Goal: Obtain resource: Download file/media

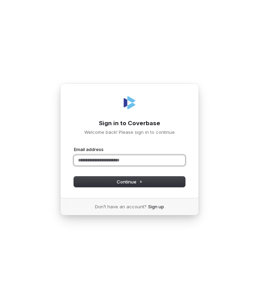
click at [105, 159] on input "Email address" at bounding box center [129, 160] width 111 height 10
click at [87, 157] on input "Email address" at bounding box center [129, 160] width 111 height 10
click at [74, 146] on button "submit" at bounding box center [74, 146] width 0 height 0
type input "**********"
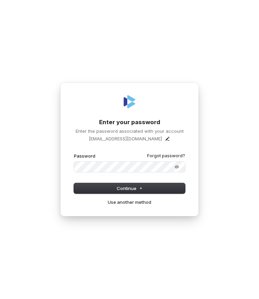
click at [74, 153] on button "submit" at bounding box center [74, 153] width 0 height 0
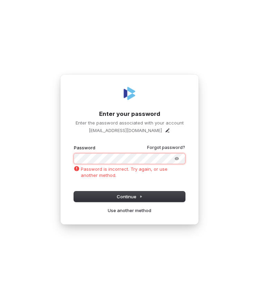
click at [57, 159] on div "**********" at bounding box center [129, 149] width 259 height 299
click at [74, 145] on button "submit" at bounding box center [74, 145] width 0 height 0
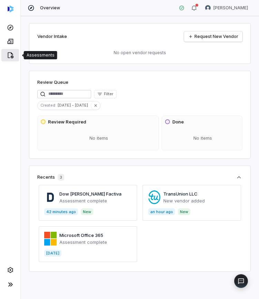
click at [10, 60] on link at bounding box center [10, 55] width 18 height 12
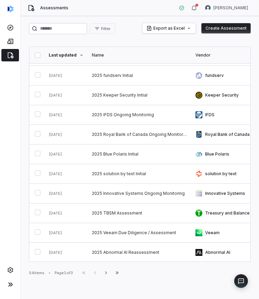
scroll to position [155, 0]
click at [68, 32] on input "search" at bounding box center [58, 28] width 58 height 11
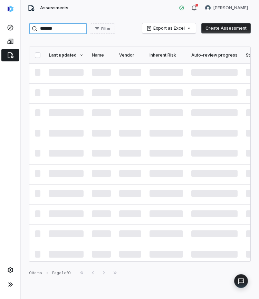
click at [50, 27] on input "*******" at bounding box center [58, 28] width 58 height 11
type input "********"
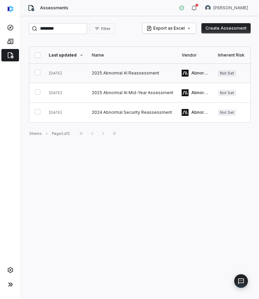
click at [113, 78] on link at bounding box center [133, 73] width 90 height 19
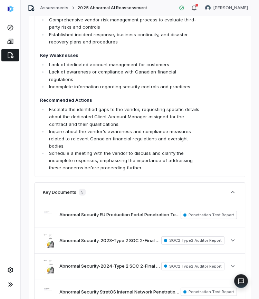
scroll to position [397, 0]
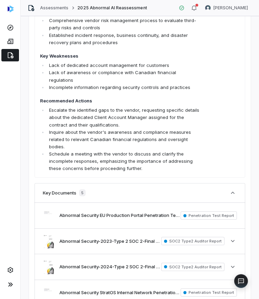
click at [155, 86] on span "Key Strengths Robust risk management program with formal assessments, policies,…" at bounding box center [120, 82] width 160 height 179
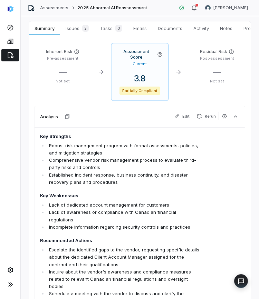
scroll to position [256, 0]
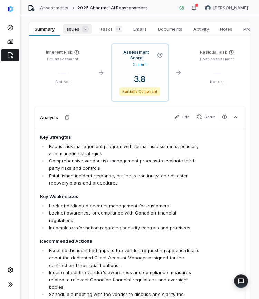
click at [78, 24] on link "Issues 2 Issues 2" at bounding box center [77, 29] width 34 height 14
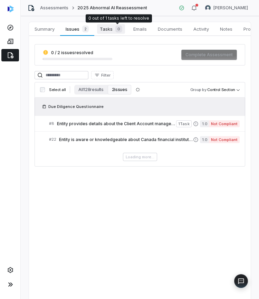
click at [122, 29] on span "0" at bounding box center [118, 29] width 7 height 7
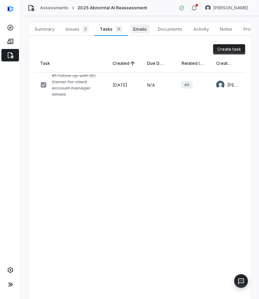
click at [143, 30] on span "Emails" at bounding box center [140, 29] width 19 height 9
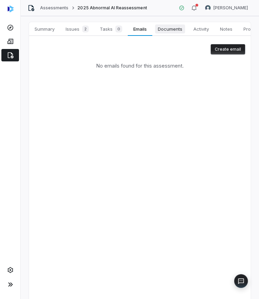
click at [165, 31] on span "Documents" at bounding box center [170, 29] width 30 height 9
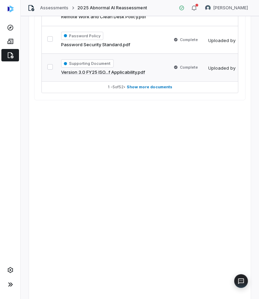
scroll to position [394, 0]
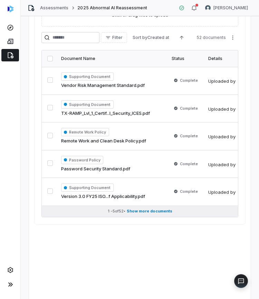
click at [137, 211] on span "Show more documents" at bounding box center [150, 211] width 46 height 5
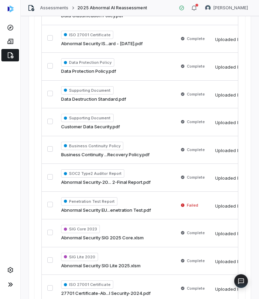
scroll to position [1412, 0]
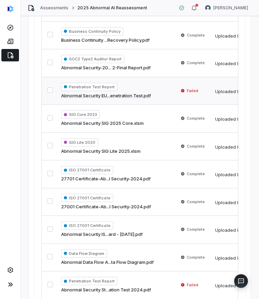
click at [155, 95] on td "Penetration Test Report Abnormal Security EU...enetration Test.pdf" at bounding box center [115, 91] width 117 height 28
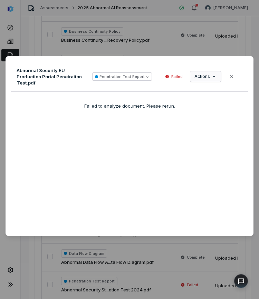
click at [203, 79] on div "Document Preview Abnormal Security EU Production Portal Penetration Test.pdf Pe…" at bounding box center [129, 149] width 259 height 209
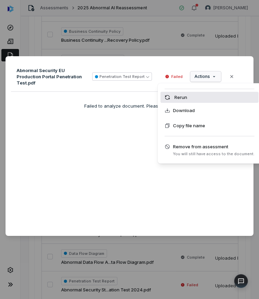
click at [187, 101] on div "Rerun" at bounding box center [210, 97] width 98 height 11
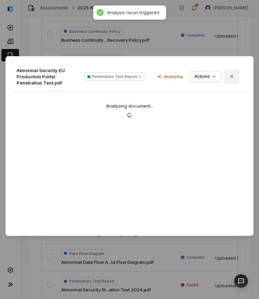
click at [234, 77] on button "Close" at bounding box center [231, 76] width 15 height 15
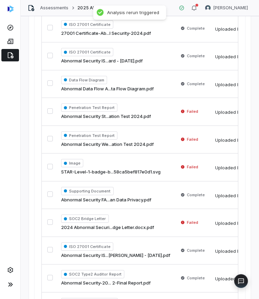
scroll to position [1586, 0]
click at [163, 114] on td "Penetration Test Report Abnormal Security St...ation Test 2024.pdf" at bounding box center [115, 112] width 117 height 28
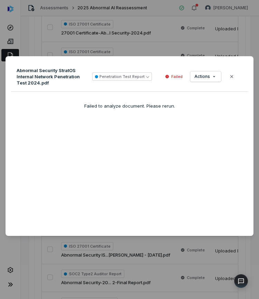
click at [204, 82] on div "Abnormal Security StratOS Internal Network Penetration Test 2024.pdf Penetratio…" at bounding box center [129, 77] width 237 height 30
click at [204, 80] on div "Document Preview Abnormal Security StratOS Internal Network Penetration Test 20…" at bounding box center [129, 149] width 259 height 209
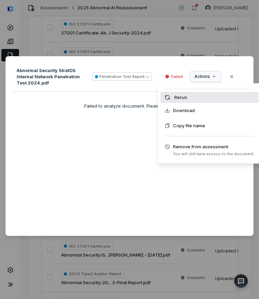
click at [192, 98] on div "Rerun" at bounding box center [210, 97] width 98 height 11
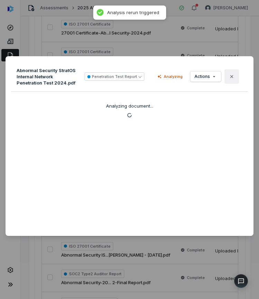
click at [229, 76] on icon "button" at bounding box center [232, 77] width 6 height 6
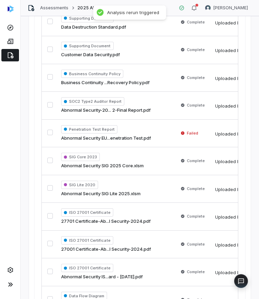
scroll to position [1361, 0]
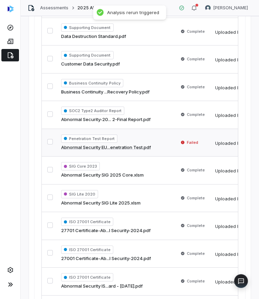
click at [174, 135] on td "Failed" at bounding box center [192, 143] width 37 height 28
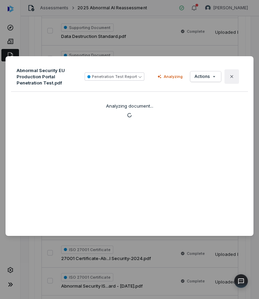
click at [232, 77] on button "Close" at bounding box center [231, 76] width 15 height 15
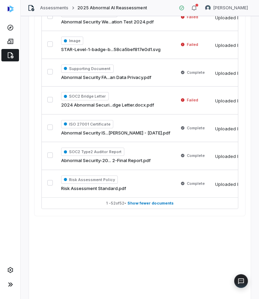
scroll to position [1709, 0]
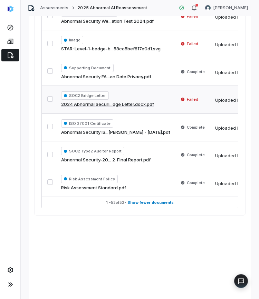
click at [185, 98] on td "Failed" at bounding box center [192, 100] width 37 height 28
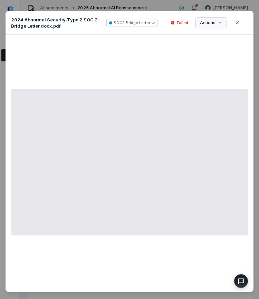
click at [217, 24] on div "Document Preview 2024 Abnormal Security-Type 2 SOC 2-Bridge Letter.docx.pdf SOC…" at bounding box center [129, 155] width 259 height 310
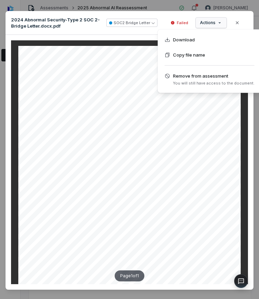
click at [213, 25] on div "Document Preview 2024 Abnormal Security-Type 2 SOC 2-Bridge Letter.docx.pdf SOC…" at bounding box center [129, 154] width 259 height 308
click at [213, 21] on div "Document Preview 2024 Abnormal Security-Type 2 SOC 2-Bridge Letter.docx.pdf SOC…" at bounding box center [129, 154] width 259 height 308
click at [214, 22] on div "Document Preview 2024 Abnormal Security-Type 2 SOC 2-Bridge Letter.docx.pdf SOC…" at bounding box center [129, 154] width 259 height 308
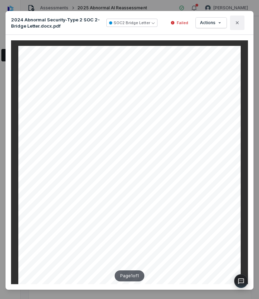
click at [236, 24] on icon "button" at bounding box center [237, 23] width 6 height 6
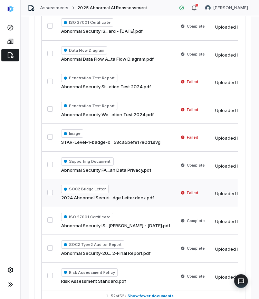
scroll to position [1609, 0]
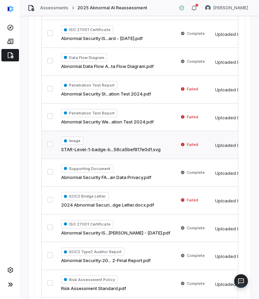
click at [179, 141] on span "Failed" at bounding box center [190, 144] width 22 height 7
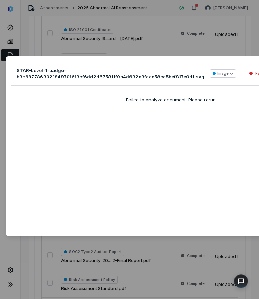
drag, startPoint x: 238, startPoint y: 59, endPoint x: 220, endPoint y: 63, distance: 17.6
click at [220, 63] on div "STAR-Level-1-badge-b3c697786302184970f6f3cf6dd2d675811f0b4d632e3faac58ca5bef817…" at bounding box center [172, 146] width 332 height 180
click at [222, 43] on div "Document Preview STAR-Level-1-badge-b3c697786302184970f6f3cf6dd2d675811f0b4d632…" at bounding box center [129, 149] width 259 height 299
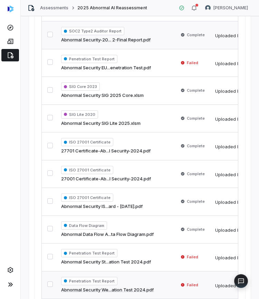
scroll to position [1404, 0]
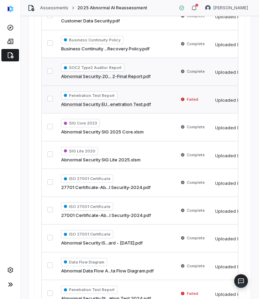
click at [162, 104] on td "Penetration Test Report Abnormal Security EU...enetration Test.pdf" at bounding box center [115, 100] width 117 height 28
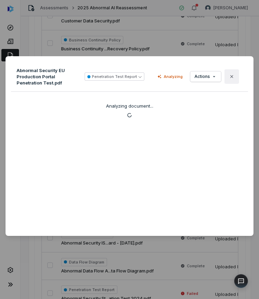
click at [229, 80] on button "Close" at bounding box center [231, 76] width 15 height 15
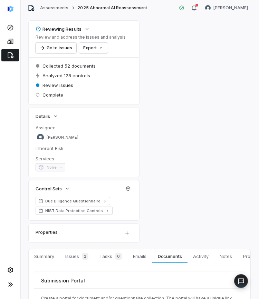
scroll to position [28, 0]
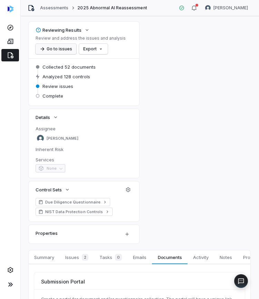
click at [54, 49] on button "Go to issues" at bounding box center [56, 49] width 41 height 10
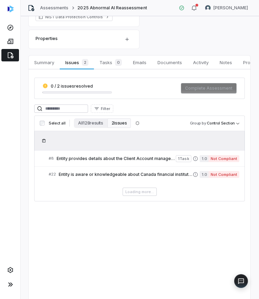
scroll to position [222, 0]
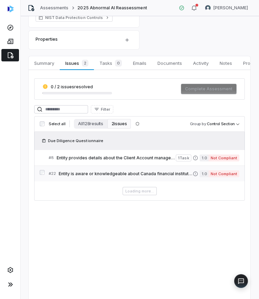
click at [134, 176] on div "# 22 Entity is aware or knowledgeable about Canada financial institution regula…" at bounding box center [121, 173] width 144 height 7
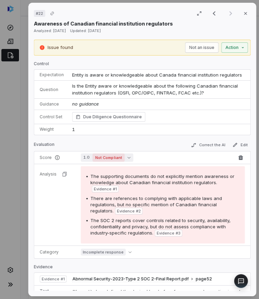
click at [121, 159] on span "Not Compliant" at bounding box center [109, 158] width 32 height 8
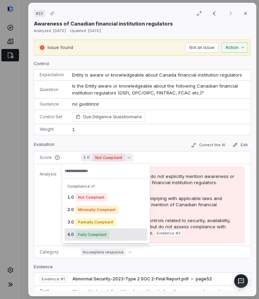
click at [98, 235] on span "Fully Compliant" at bounding box center [92, 235] width 34 height 8
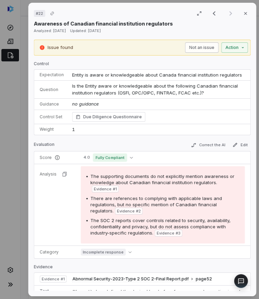
click at [200, 46] on button "Not an issue" at bounding box center [201, 47] width 33 height 10
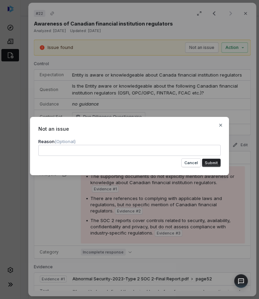
click at [208, 163] on button "Submit" at bounding box center [211, 163] width 19 height 8
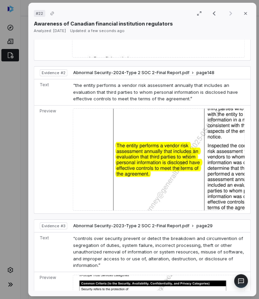
scroll to position [534, 0]
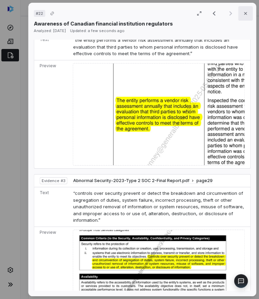
click at [244, 15] on icon "button" at bounding box center [246, 14] width 6 height 6
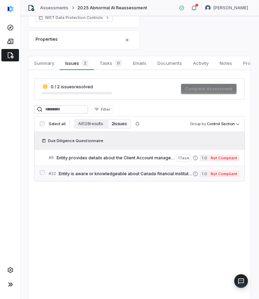
click at [85, 171] on span "Entity is aware or knowledgeable about Canada financial institution regulators" at bounding box center [126, 174] width 134 height 6
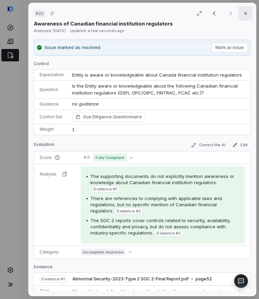
click at [244, 13] on icon "button" at bounding box center [245, 13] width 3 height 3
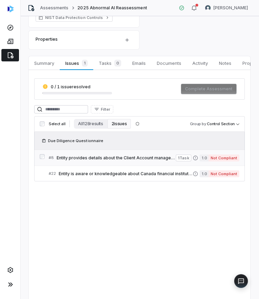
click at [102, 159] on span "Entity provides details about the Client Account manager for the contract" at bounding box center [116, 158] width 119 height 6
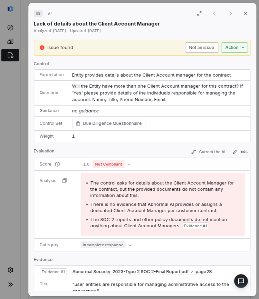
click at [196, 46] on button "Not an issue" at bounding box center [201, 47] width 33 height 10
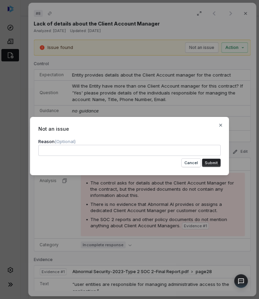
click at [208, 164] on button "Submit" at bounding box center [211, 163] width 19 height 8
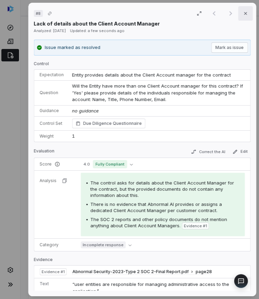
click at [243, 11] on icon "button" at bounding box center [246, 14] width 6 height 6
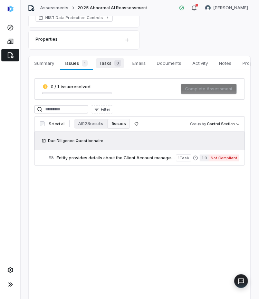
click at [116, 61] on span "0" at bounding box center [117, 63] width 7 height 7
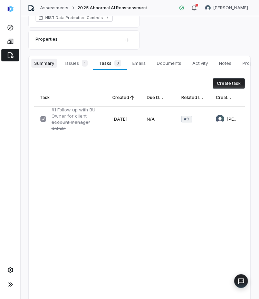
click at [55, 61] on span "Summary" at bounding box center [44, 63] width 26 height 9
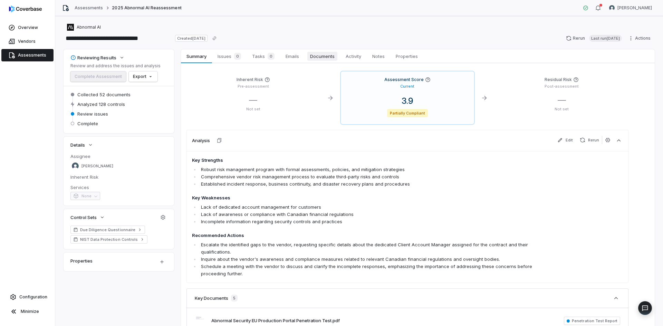
click at [259, 56] on span "Documents" at bounding box center [322, 56] width 30 height 9
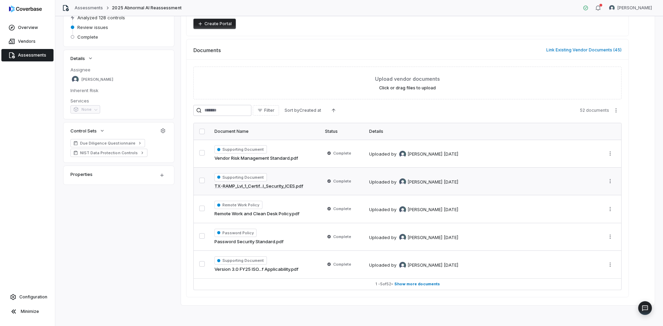
scroll to position [88, 0]
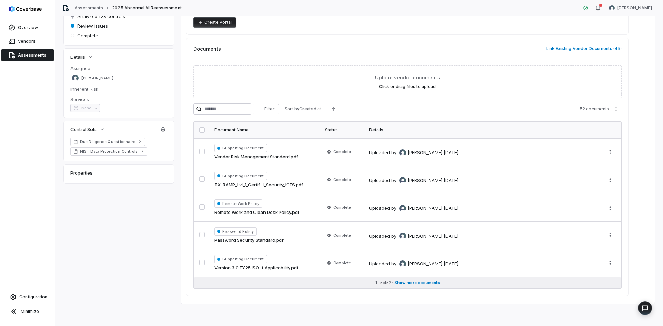
click at [259, 283] on span "Show more documents" at bounding box center [417, 282] width 46 height 5
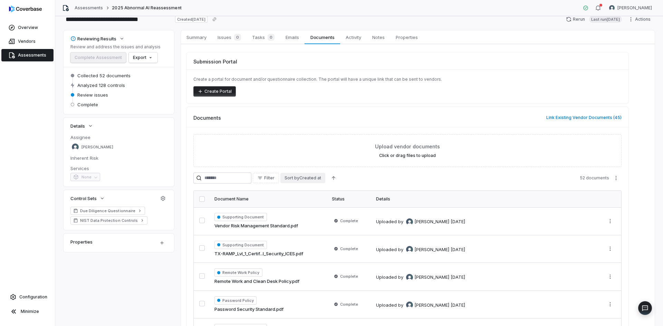
scroll to position [0, 0]
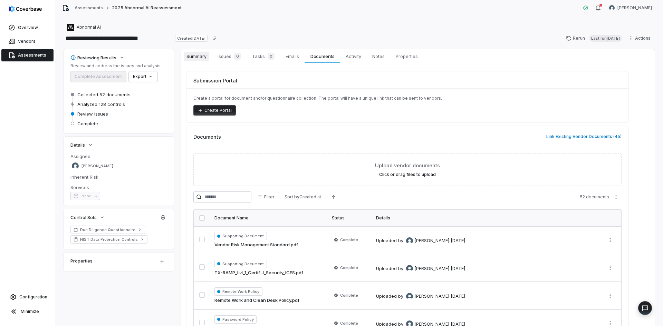
click at [197, 58] on span "Summary" at bounding box center [197, 56] width 26 height 9
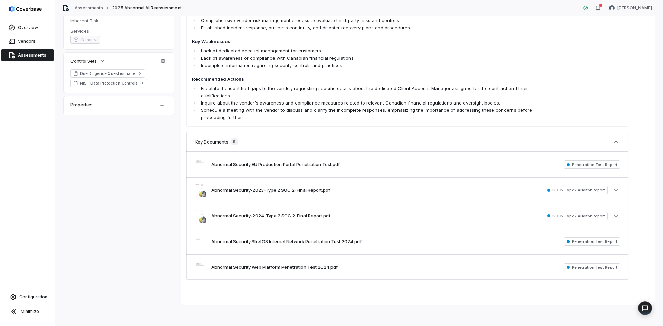
scroll to position [157, 0]
click at [259, 162] on button "Abnormal Security EU Production Portal Penetration Test.pdf" at bounding box center [275, 164] width 128 height 7
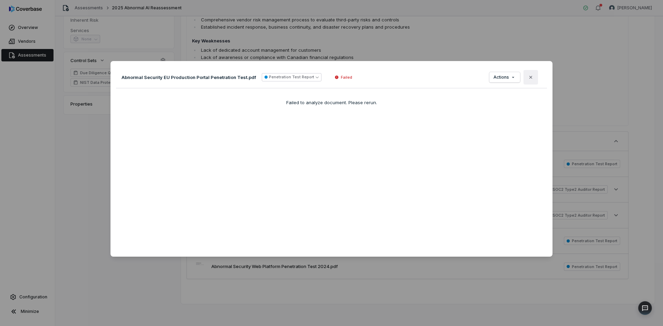
click at [259, 78] on icon "button" at bounding box center [530, 77] width 3 height 3
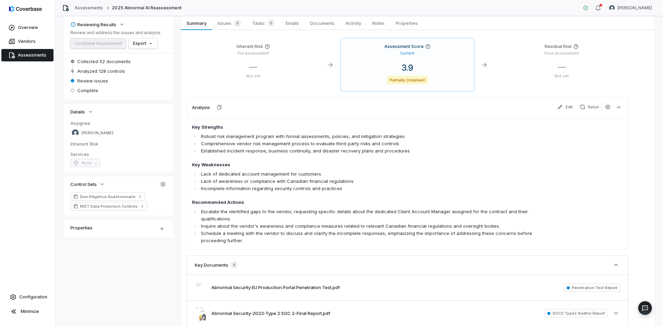
scroll to position [0, 0]
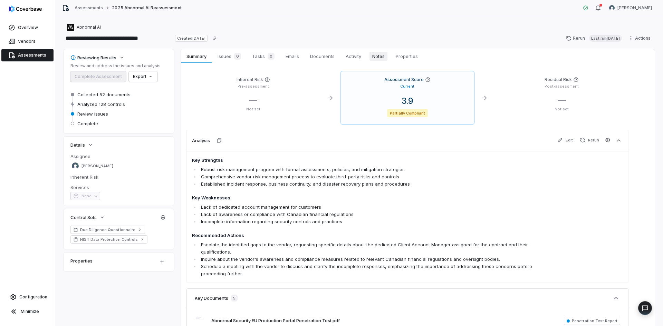
click at [259, 59] on span "Notes" at bounding box center [378, 56] width 18 height 9
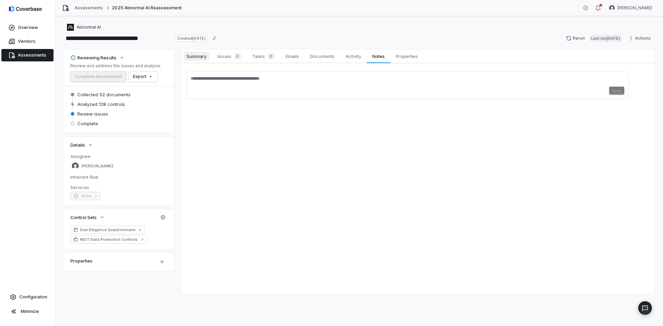
click at [200, 52] on span "Summary" at bounding box center [197, 56] width 26 height 9
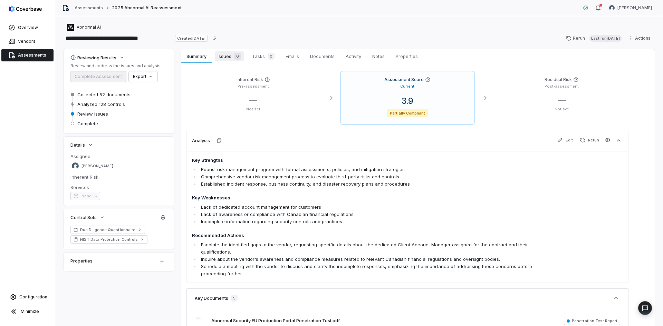
click at [226, 59] on span "Issues 0" at bounding box center [229, 56] width 29 height 10
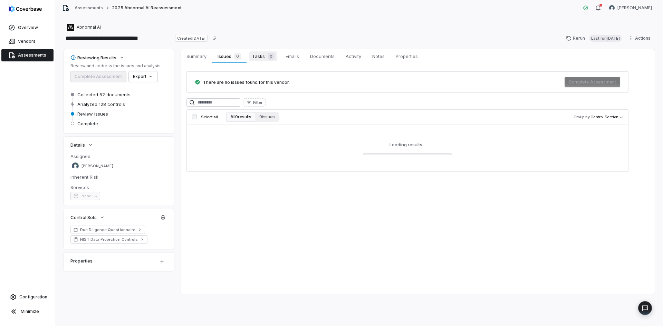
click at [259, 59] on span "Tasks 0" at bounding box center [263, 56] width 28 height 10
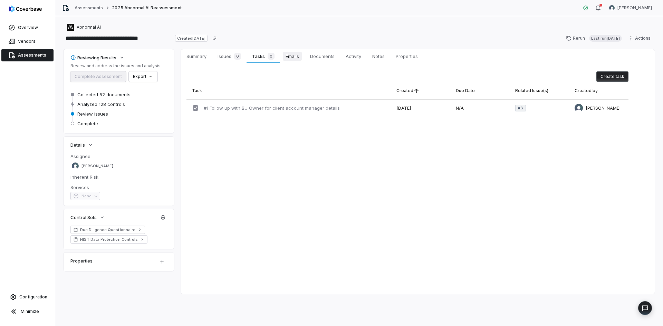
click at [259, 56] on span "Emails" at bounding box center [292, 56] width 19 height 9
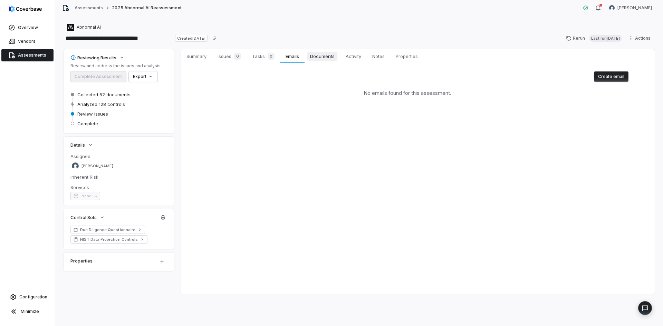
click at [259, 56] on span "Documents" at bounding box center [322, 56] width 30 height 9
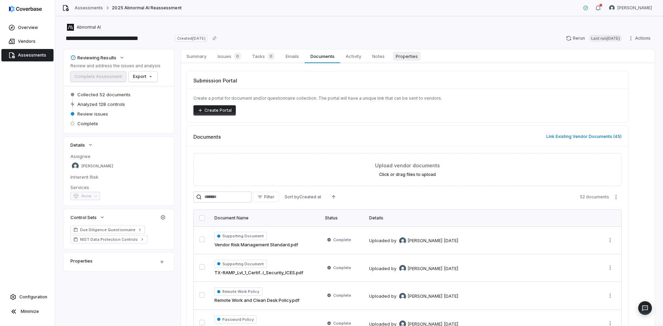
click at [259, 55] on span "Properties" at bounding box center [407, 56] width 28 height 9
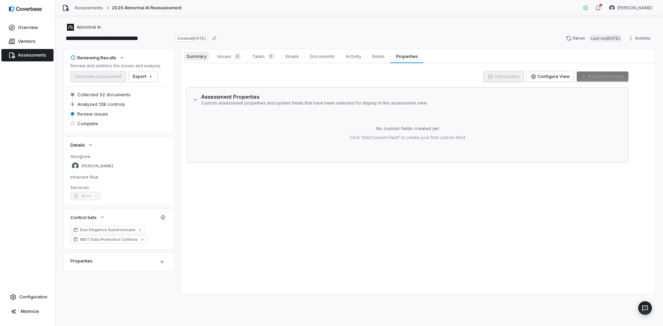
click at [196, 60] on span "Summary" at bounding box center [197, 56] width 26 height 9
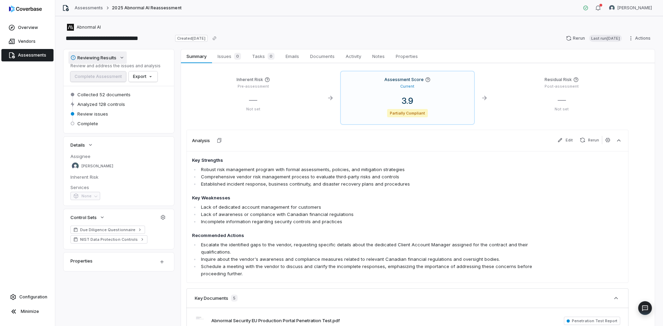
click at [118, 58] on button "Reviewing Results" at bounding box center [97, 57] width 58 height 12
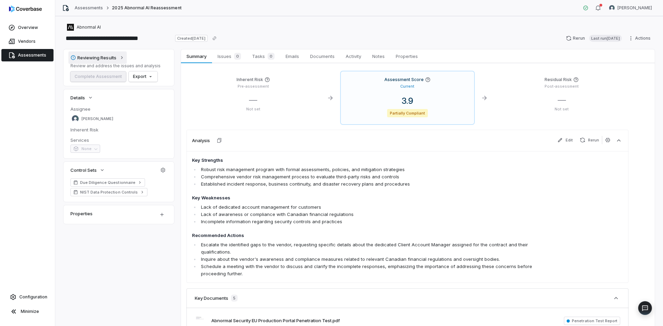
click at [118, 58] on button "Reviewing Results" at bounding box center [97, 57] width 58 height 12
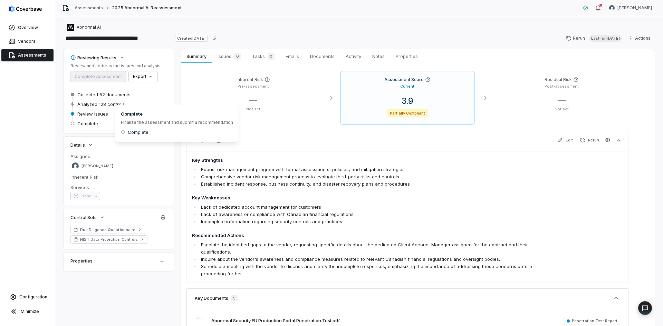
click at [85, 115] on span "Review issues" at bounding box center [92, 114] width 31 height 6
click at [91, 106] on span "Analyzed 128 controls" at bounding box center [101, 104] width 48 height 6
click at [132, 226] on link "Due Diligence Questionnaire" at bounding box center [107, 230] width 75 height 8
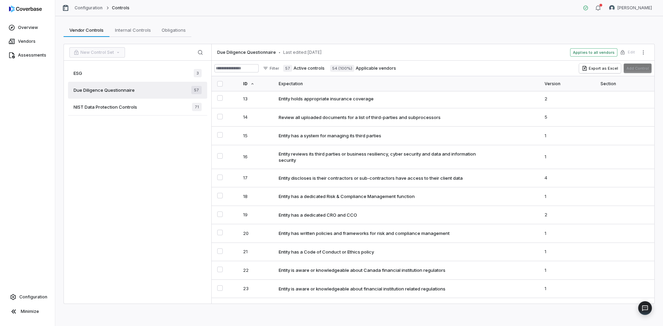
scroll to position [207, 0]
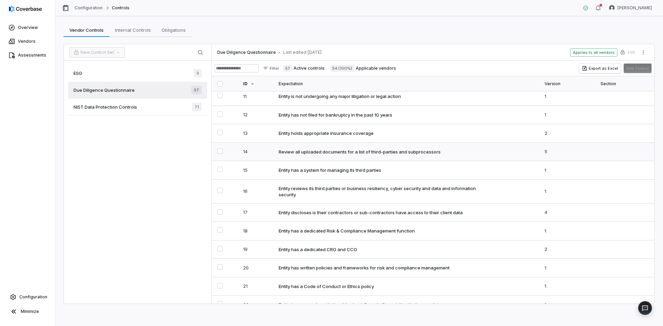
click at [259, 157] on td "Review all uploaded documents for a list of third-parties and subprocessors" at bounding box center [408, 152] width 266 height 19
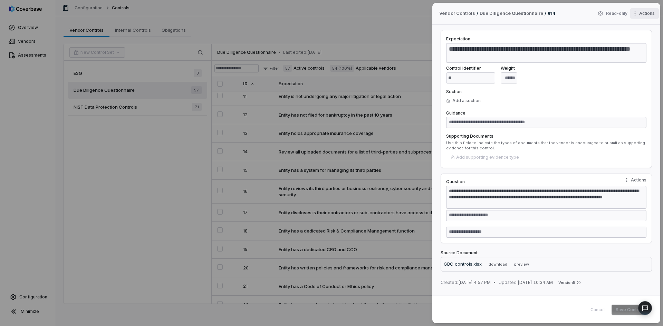
click at [259, 15] on div "**********" at bounding box center [331, 163] width 663 height 326
click at [259, 105] on div "**********" at bounding box center [331, 163] width 663 height 326
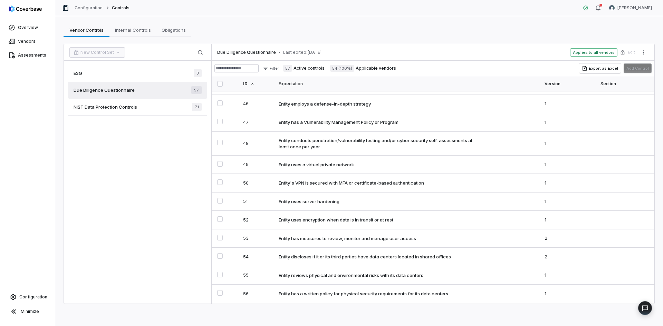
scroll to position [846, 0]
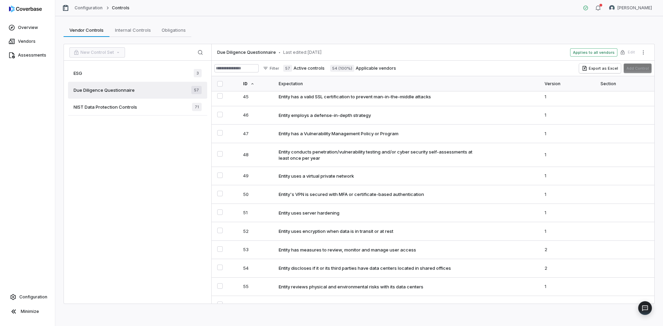
click at [79, 110] on span "NIST Data Protection Controls" at bounding box center [106, 107] width 64 height 6
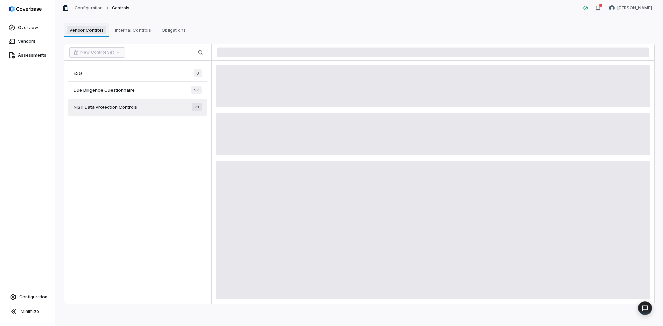
click at [88, 31] on span "Vendor Controls" at bounding box center [87, 30] width 40 height 9
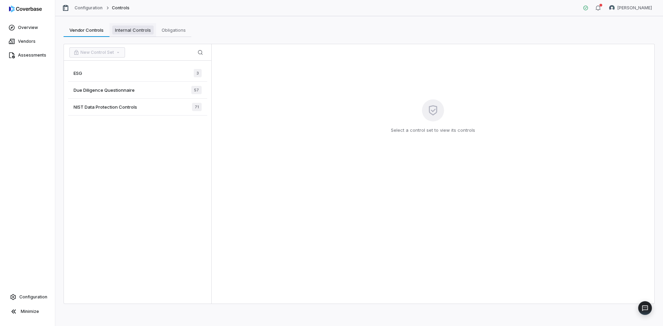
click at [141, 27] on span "Internal Controls" at bounding box center [132, 30] width 41 height 9
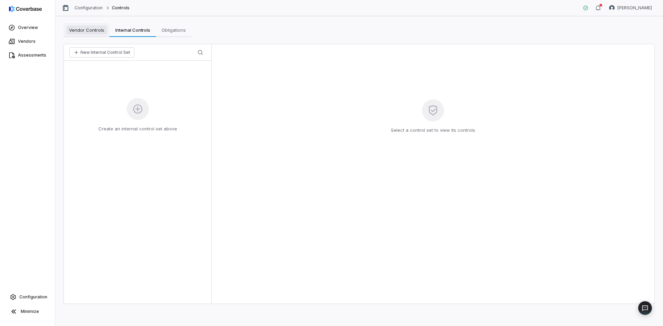
click at [85, 30] on span "Vendor Controls" at bounding box center [86, 30] width 41 height 9
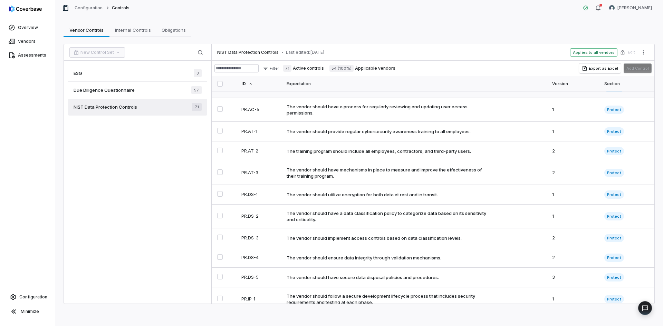
scroll to position [1209, 0]
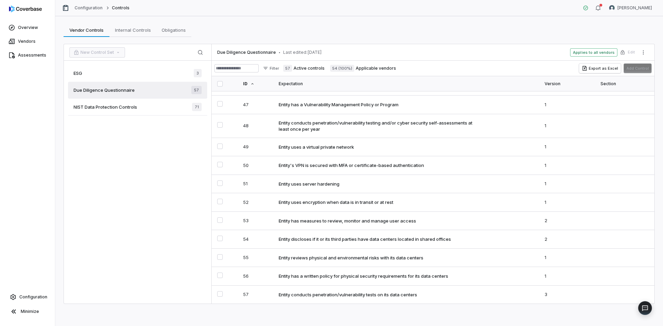
scroll to position [880, 0]
type textarea "*"
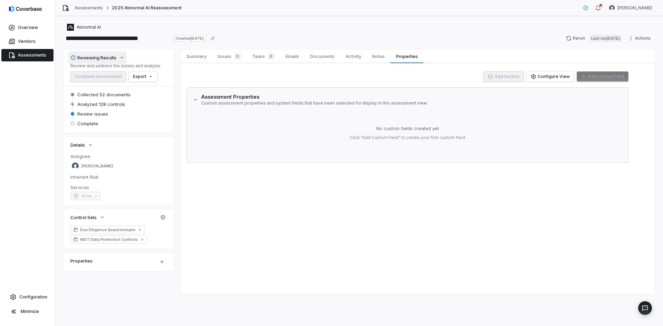
click at [123, 57] on icon "button" at bounding box center [122, 58] width 6 height 6
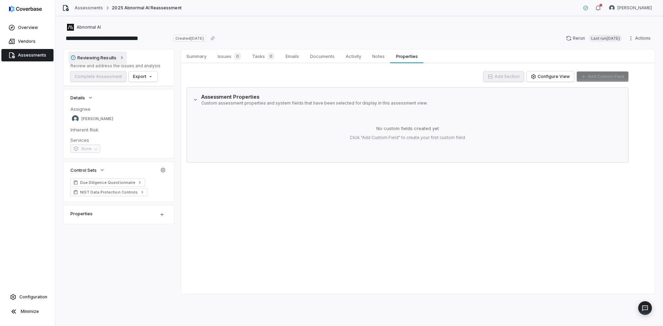
click at [123, 57] on icon "button" at bounding box center [122, 58] width 6 height 6
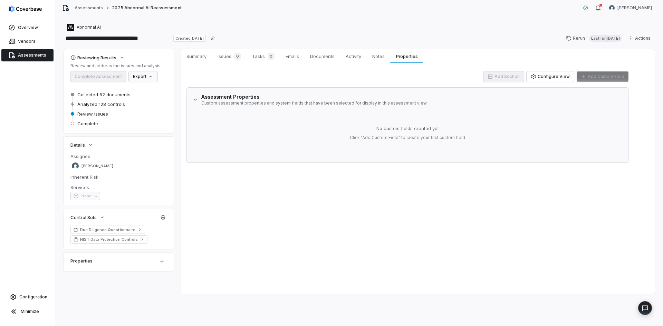
click at [140, 76] on html "**********" at bounding box center [331, 163] width 663 height 326
click at [150, 91] on div "Export as PDF" at bounding box center [153, 91] width 49 height 11
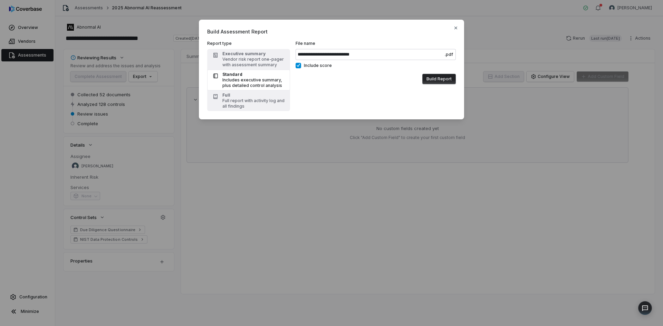
click at [259, 78] on button "Build Report" at bounding box center [438, 79] width 33 height 10
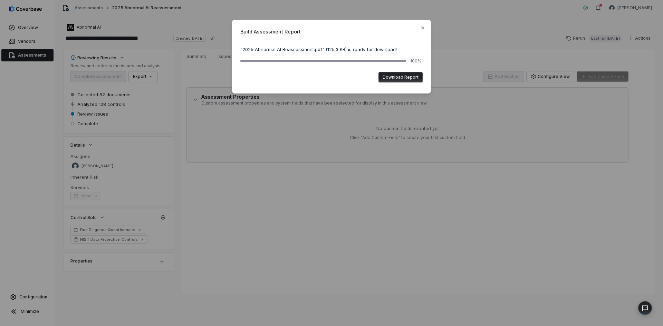
click at [259, 77] on button "Download Report" at bounding box center [400, 77] width 44 height 10
click at [259, 29] on icon "button" at bounding box center [423, 28] width 6 height 6
